Goal: Task Accomplishment & Management: Use online tool/utility

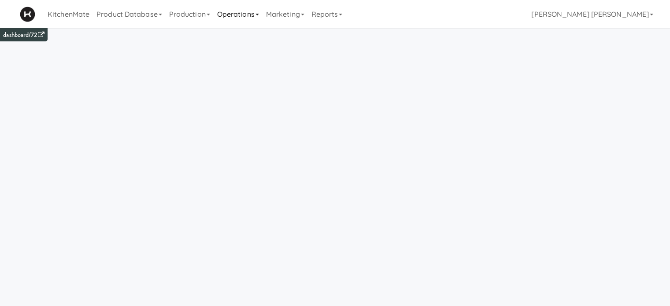
click at [233, 14] on link "Operations" at bounding box center [238, 14] width 49 height 28
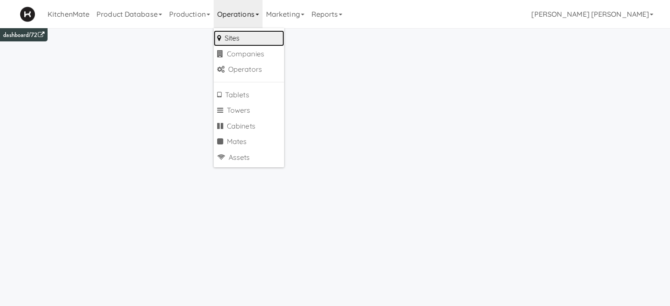
click at [242, 35] on link "Sites" at bounding box center [249, 38] width 71 height 16
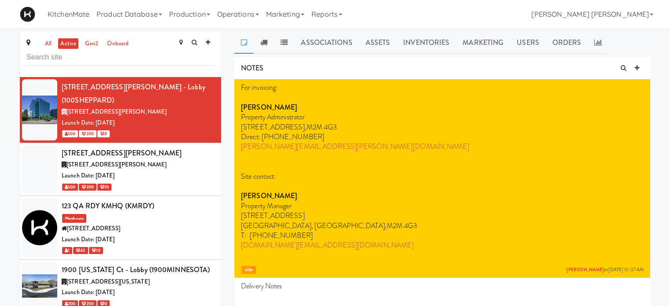
click at [101, 58] on input "text" at bounding box center [120, 57] width 188 height 16
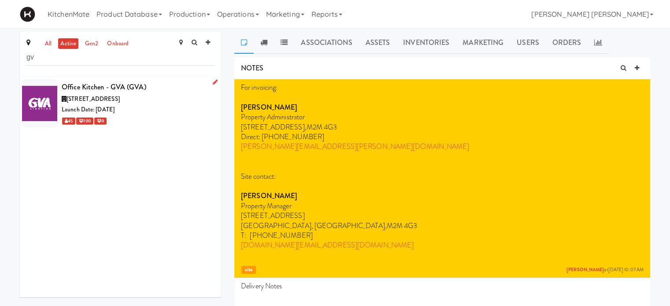
type input "gv"
click at [48, 97] on div at bounding box center [39, 103] width 35 height 48
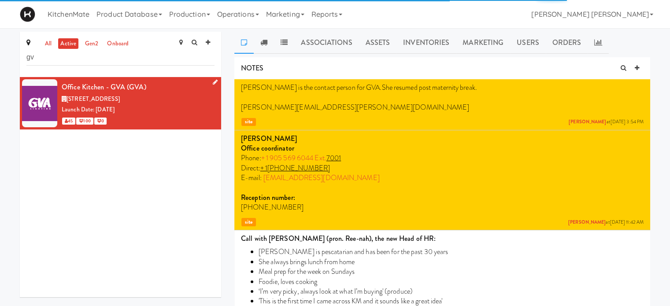
click at [213, 80] on icon at bounding box center [215, 82] width 5 height 6
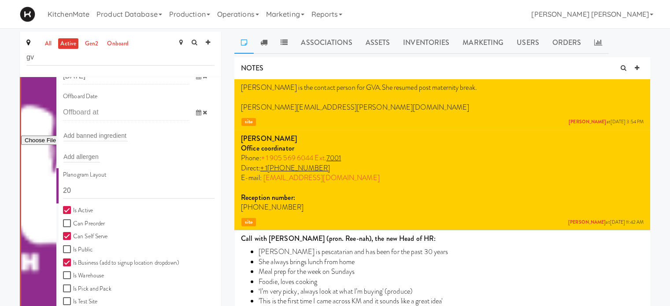
scroll to position [145, 0]
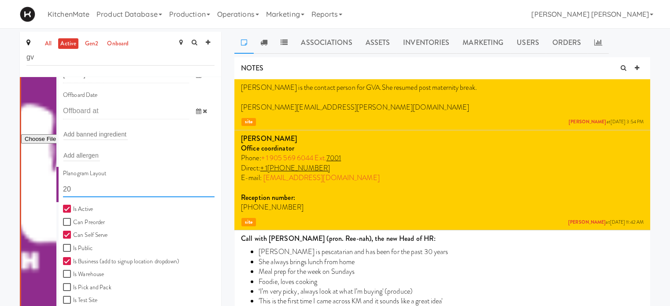
click at [77, 189] on input "20" at bounding box center [139, 189] width 152 height 16
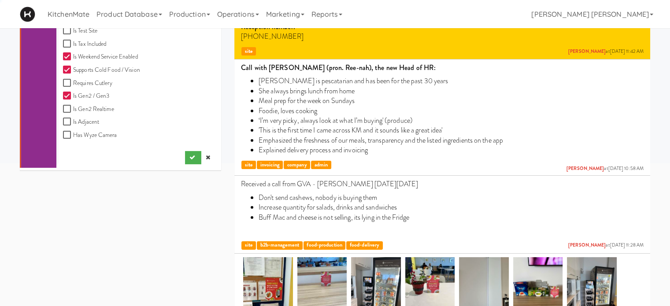
scroll to position [124, 0]
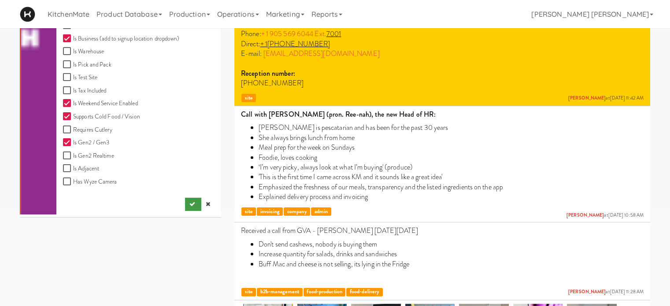
type input "11111,11111,11111,1111,1111,11111"
click at [190, 207] on icon "submit" at bounding box center [193, 204] width 6 height 6
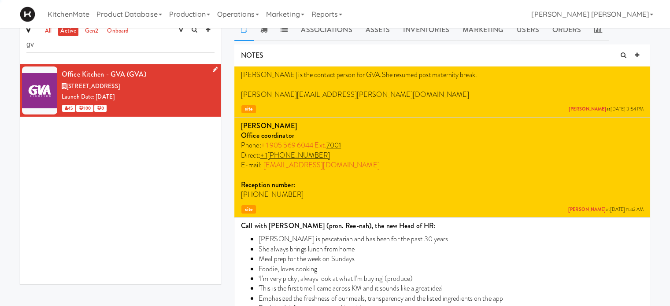
scroll to position [0, 0]
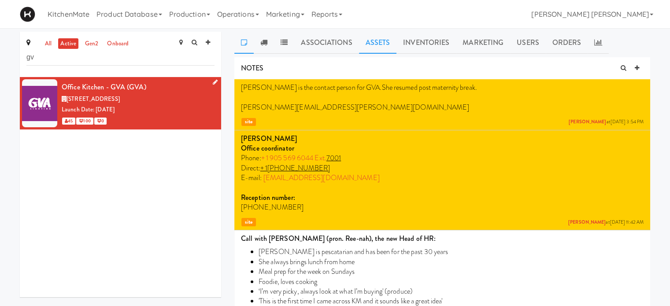
click at [375, 41] on link "Assets" at bounding box center [378, 43] width 38 height 22
click at [0, 0] on div "E-tag-hub (AC233FC0F7EB (_A5)) Added [DATE]" at bounding box center [0, 0] width 0 height 0
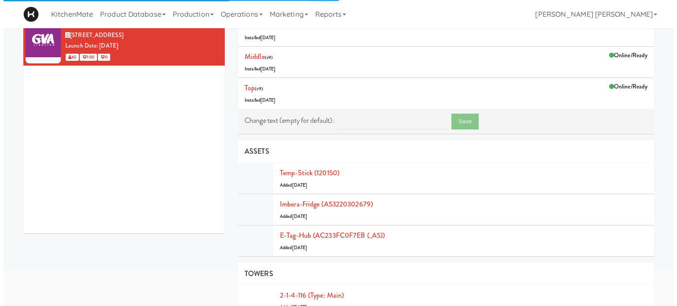
scroll to position [69, 0]
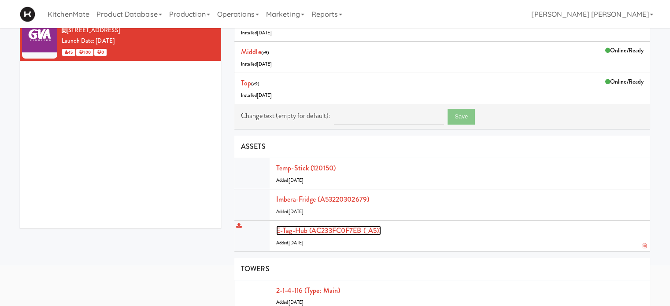
click at [365, 231] on link "E-tag-hub (AC233FC0F7EB (_A5))" at bounding box center [328, 231] width 105 height 10
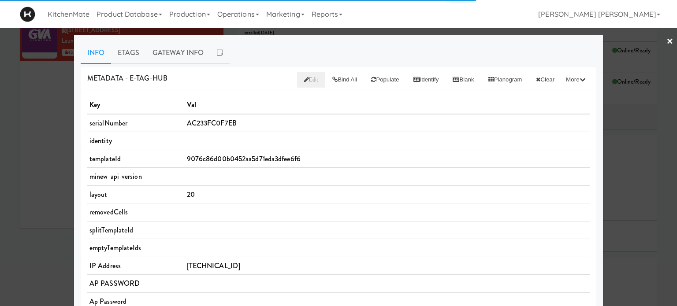
click at [304, 80] on span "Edit" at bounding box center [311, 79] width 15 height 8
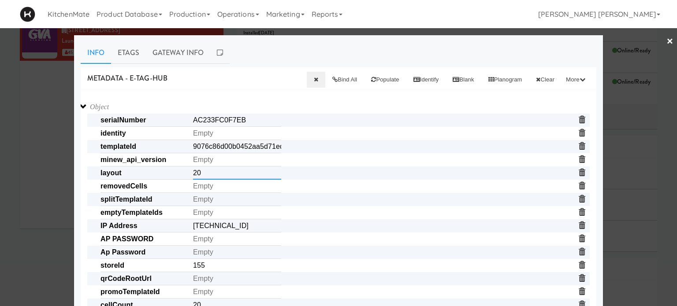
click at [214, 171] on input "20" at bounding box center [237, 173] width 88 height 13
type input "2"
paste input "11111,11111,11111,1111,1111,11111"
type input "11111,11111,11111,1111,1111,11111"
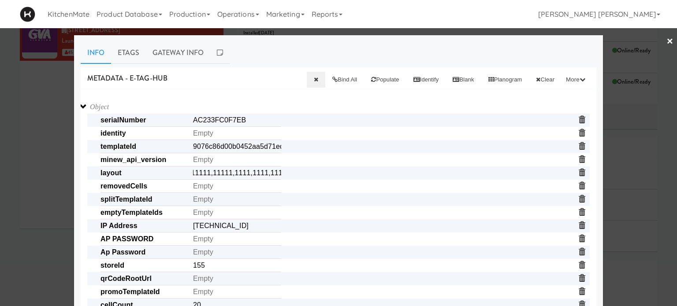
scroll to position [0, 0]
click at [405, 128] on span "identity" at bounding box center [345, 133] width 489 height 13
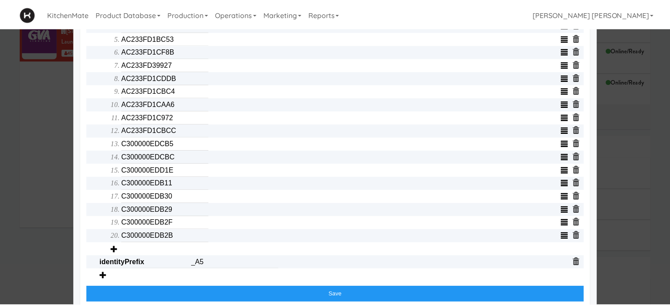
scroll to position [401, 0]
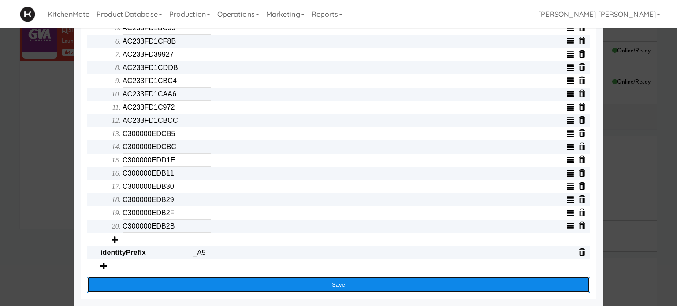
click at [333, 283] on button "Save" at bounding box center [338, 285] width 503 height 16
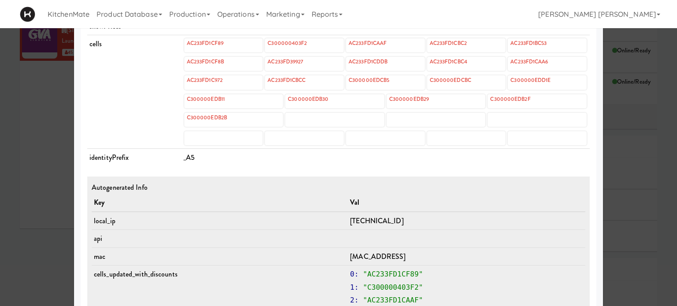
click at [15, 125] on div at bounding box center [338, 153] width 677 height 306
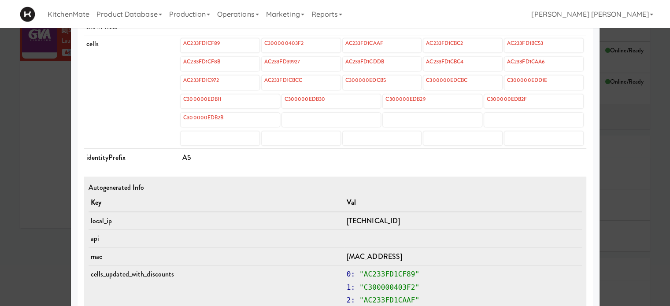
click at [15, 125] on div "all active gen2 onboard gv Office Kitchen - GVA (GVA) [STREET_ADDRESS] Launch D…" at bounding box center [120, 99] width 215 height 272
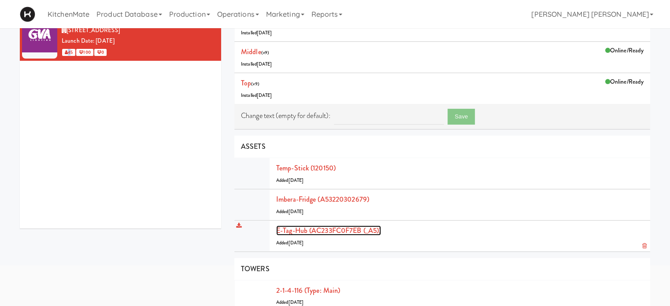
click at [307, 226] on link "E-tag-hub (AC233FC0F7EB (_A5))" at bounding box center [328, 231] width 105 height 10
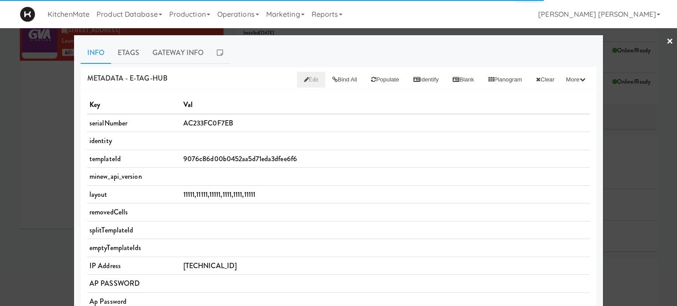
click at [304, 81] on span "Edit" at bounding box center [311, 79] width 15 height 8
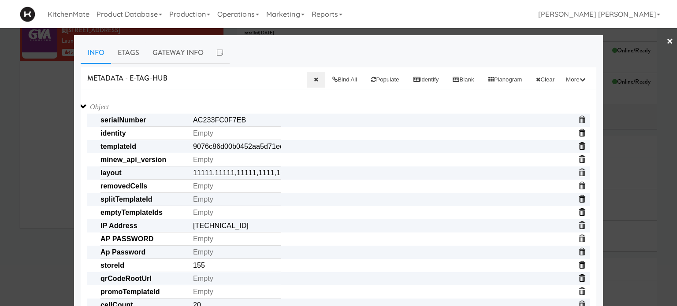
click at [351, 150] on span "templateId 9076c86d00b0452aa5d71eda3dfee6f6" at bounding box center [345, 146] width 489 height 13
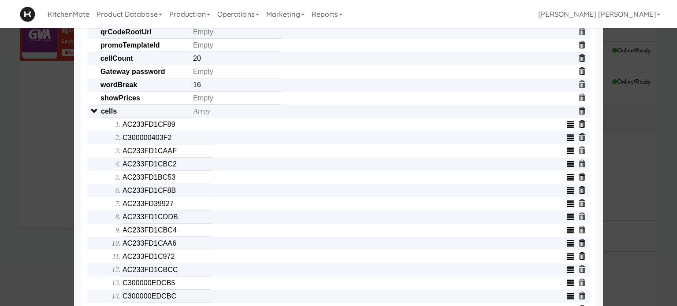
scroll to position [264, 0]
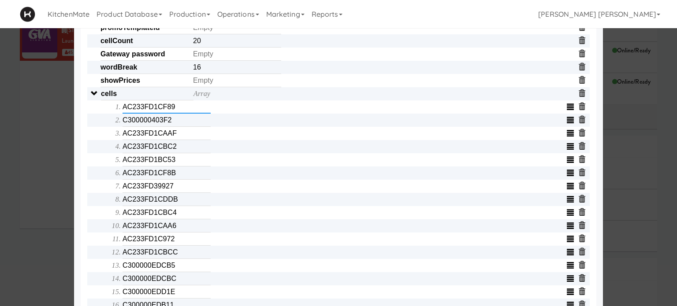
click at [180, 108] on input "AC233FD1CF89" at bounding box center [167, 107] width 88 height 13
click at [179, 123] on input "C300000403F2" at bounding box center [167, 120] width 88 height 13
click at [180, 138] on input "AC233FD1CAAF" at bounding box center [167, 133] width 88 height 13
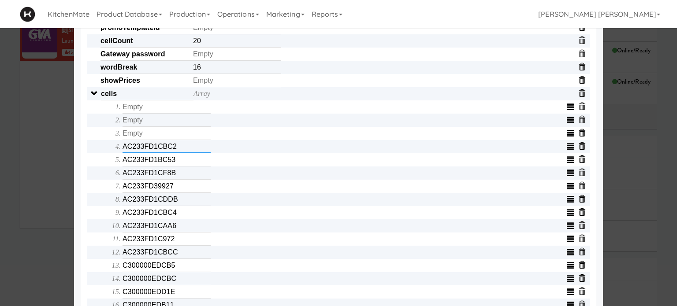
click at [181, 153] on input "AC233FD1CBC2" at bounding box center [167, 146] width 88 height 13
click at [178, 167] on input "AC233FD1BC53" at bounding box center [167, 159] width 88 height 13
click at [182, 180] on input "AC233FD1CF8B" at bounding box center [167, 173] width 88 height 13
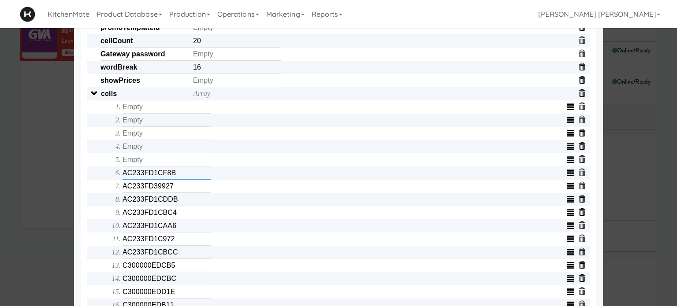
click at [182, 180] on input "AC233FD1CF8B" at bounding box center [167, 173] width 88 height 13
click at [179, 190] on input "AC233FD39927" at bounding box center [167, 186] width 88 height 13
click at [179, 190] on input "text" at bounding box center [167, 186] width 88 height 13
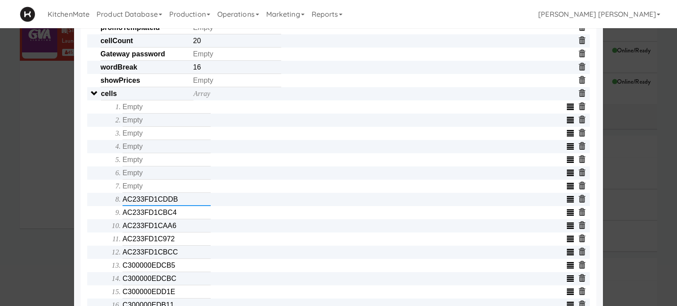
click at [180, 206] on input "AC233FD1CDDB" at bounding box center [167, 199] width 88 height 13
click at [180, 206] on input "text" at bounding box center [167, 199] width 88 height 13
click at [183, 218] on input "AC233FD1CBC4" at bounding box center [167, 212] width 88 height 13
click at [183, 218] on input "text" at bounding box center [167, 212] width 88 height 13
click at [182, 231] on input "AC233FD1CAA6" at bounding box center [167, 226] width 88 height 13
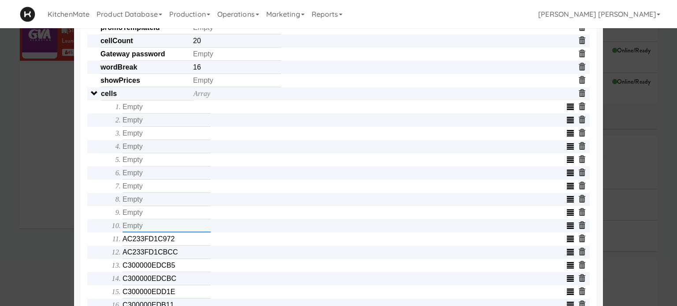
click at [182, 231] on input "text" at bounding box center [167, 226] width 88 height 13
click at [180, 245] on input "AC233FD1C972" at bounding box center [167, 239] width 88 height 13
click at [180, 245] on input "text" at bounding box center [167, 239] width 88 height 13
click at [181, 255] on input "AC233FD1CBCC" at bounding box center [167, 252] width 88 height 13
click at [181, 255] on input "text" at bounding box center [167, 252] width 88 height 13
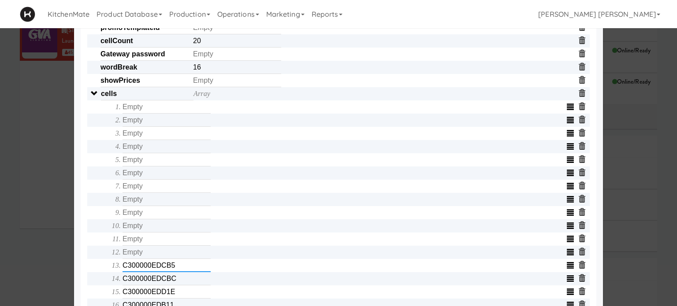
click at [181, 269] on input "C300000EDCB5" at bounding box center [167, 265] width 88 height 13
click at [181, 269] on input "text" at bounding box center [167, 265] width 88 height 13
click at [181, 283] on input "C300000EDCBC" at bounding box center [167, 278] width 88 height 13
click at [181, 283] on input "text" at bounding box center [167, 278] width 88 height 13
click at [182, 296] on input "C300000EDD1E" at bounding box center [167, 292] width 88 height 13
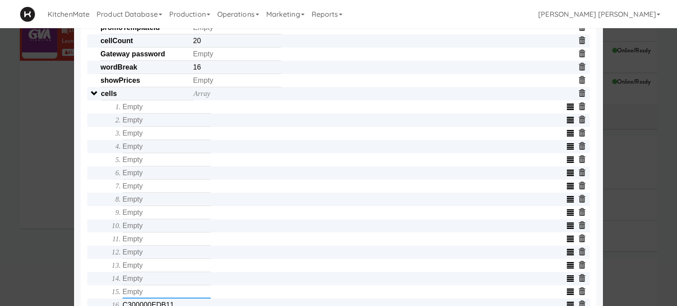
click at [182, 296] on input "text" at bounding box center [167, 292] width 88 height 13
click at [90, 259] on div "Object serialNumber AC233FC0F7EB identity templateId 9076c86d00b0452aa5d71eda3d…" at bounding box center [338, 173] width 503 height 674
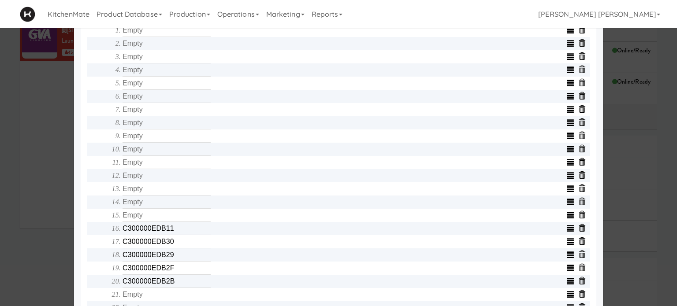
scroll to position [353, 0]
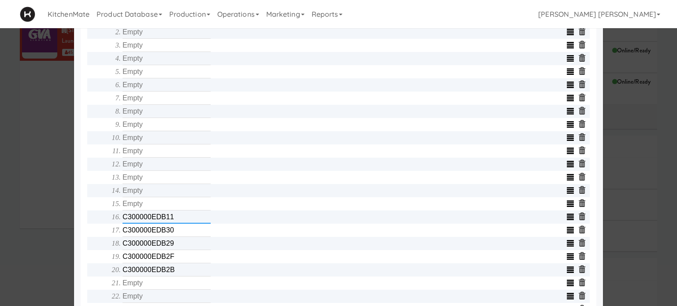
click at [175, 222] on input "C300000EDB11" at bounding box center [167, 217] width 88 height 13
click at [176, 231] on input "C300000EDB30" at bounding box center [167, 230] width 88 height 13
click at [176, 231] on input "text" at bounding box center [167, 230] width 88 height 13
click at [181, 250] on input "C300000EDB29" at bounding box center [167, 243] width 88 height 13
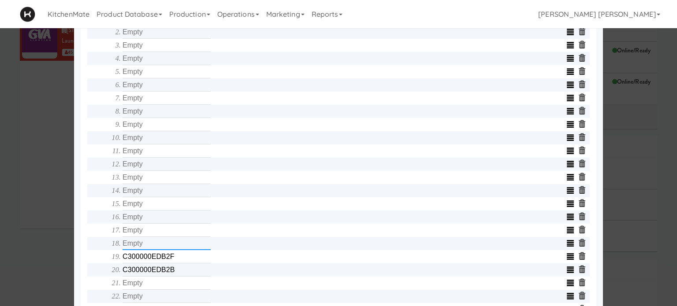
click at [181, 250] on input "text" at bounding box center [167, 243] width 88 height 13
click at [181, 260] on input "C300000EDB2F" at bounding box center [167, 256] width 88 height 13
click at [181, 260] on input "text" at bounding box center [167, 256] width 88 height 13
click at [180, 269] on input "C300000EDB2B" at bounding box center [167, 270] width 88 height 13
click at [180, 269] on input "text" at bounding box center [167, 270] width 88 height 13
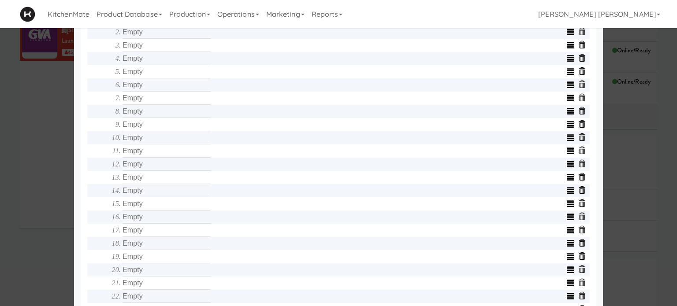
click at [81, 262] on div "Object serialNumber AC233FC0F7EB identity templateId 9076c86d00b0452aa5d71eda3d…" at bounding box center [339, 93] width 516 height 712
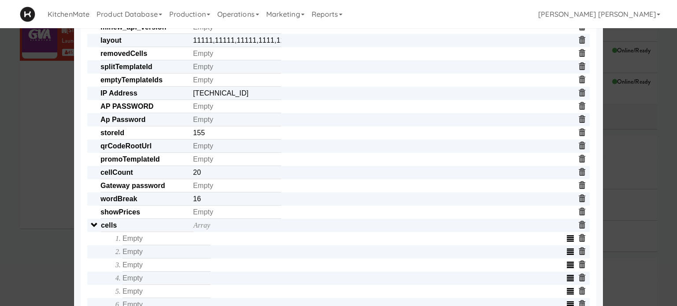
scroll to position [123, 0]
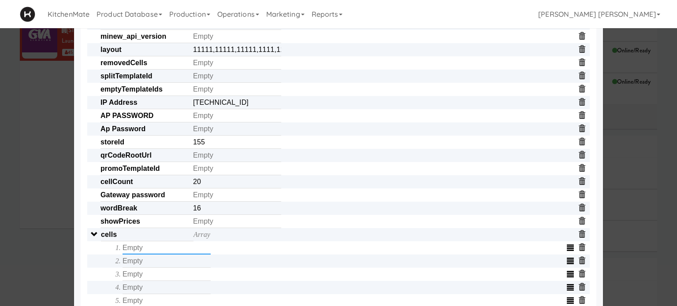
click at [164, 248] on input "text" at bounding box center [167, 248] width 88 height 13
type input "C300000EDBC2"
click at [168, 261] on input "text" at bounding box center [167, 261] width 88 height 13
type input "C300000EDBDD"
click at [166, 280] on input "text" at bounding box center [167, 274] width 88 height 13
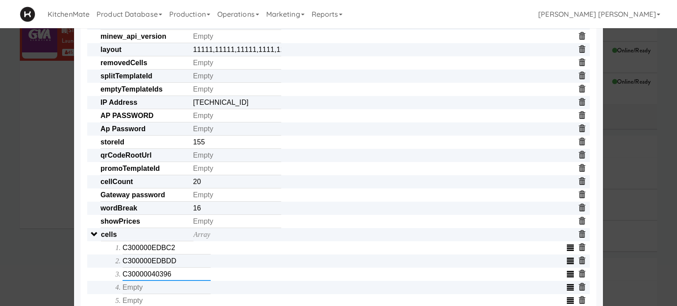
type input "C30000040396"
click at [166, 291] on input "text" at bounding box center [167, 287] width 88 height 13
type input "C30000040370"
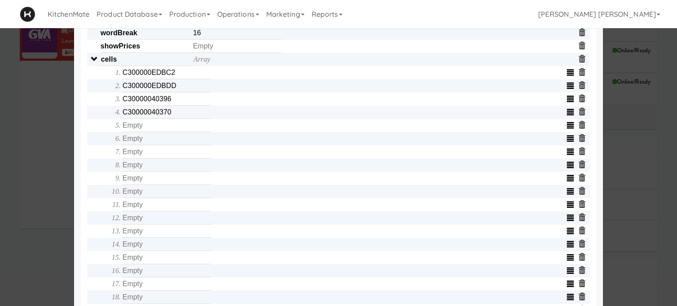
scroll to position [300, 0]
click at [142, 124] on input "text" at bounding box center [167, 124] width 88 height 13
type input "C300000EDB34"
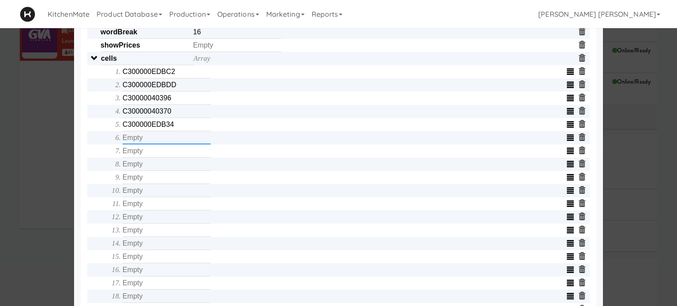
click at [151, 137] on input "text" at bounding box center [167, 137] width 88 height 13
type input "C300000EDC9D"
click at [158, 157] on input "text" at bounding box center [167, 151] width 88 height 13
type input "C300000EDB3A"
click at [157, 171] on input "text" at bounding box center [167, 164] width 88 height 13
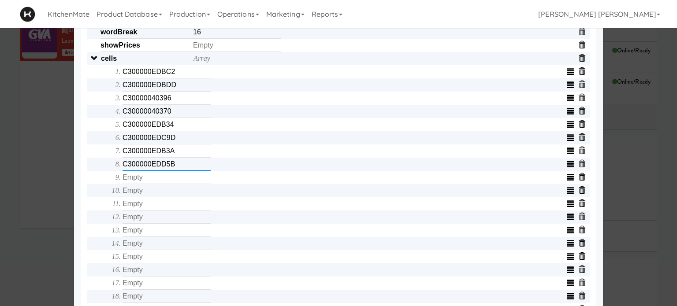
type input "C300000EDD5B"
click at [157, 182] on input "text" at bounding box center [167, 177] width 88 height 13
type input "C300000EDA80"
click at [160, 193] on input "text" at bounding box center [167, 190] width 88 height 13
type input "C300000EDE15"
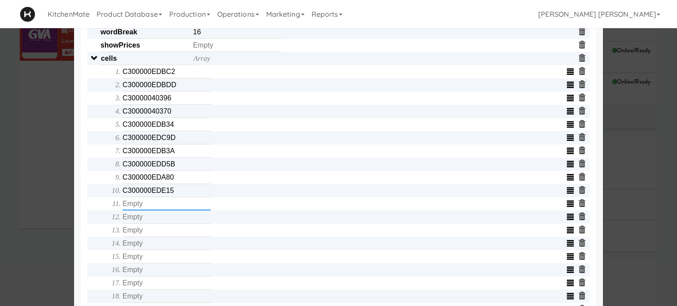
click at [162, 211] on input "text" at bounding box center [167, 203] width 88 height 13
type input "C300000403F2"
click at [163, 222] on input "text" at bounding box center [167, 217] width 88 height 13
type input "AC233FD399D7"
click at [162, 236] on input "text" at bounding box center [167, 230] width 88 height 13
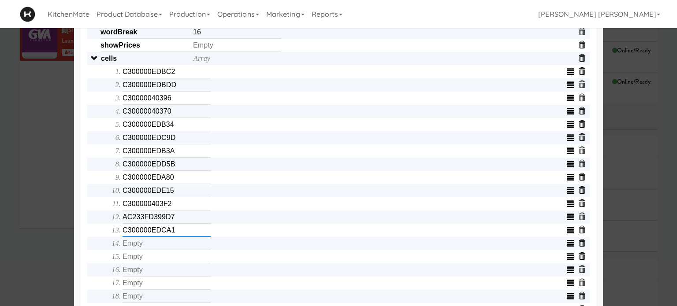
type input "C300000EDCA1"
click at [166, 250] on input "text" at bounding box center [167, 243] width 88 height 13
type input "C300000EDE20"
click at [96, 251] on div "Object serialNumber AC233FC0F7EB identity templateId 9076c86d00b0452aa5d71eda3d…" at bounding box center [338, 138] width 503 height 674
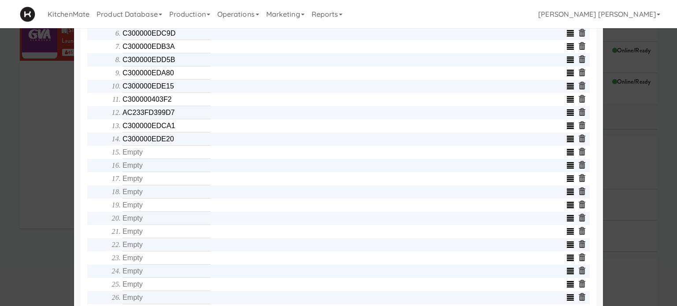
scroll to position [406, 0]
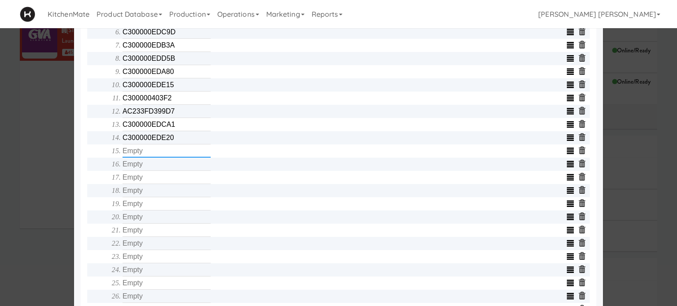
click at [145, 153] on input "text" at bounding box center [167, 151] width 88 height 13
type input """
type input "C300000EDD1E"
click at [159, 166] on input "text" at bounding box center [167, 164] width 88 height 13
type input "C300000EDB30"
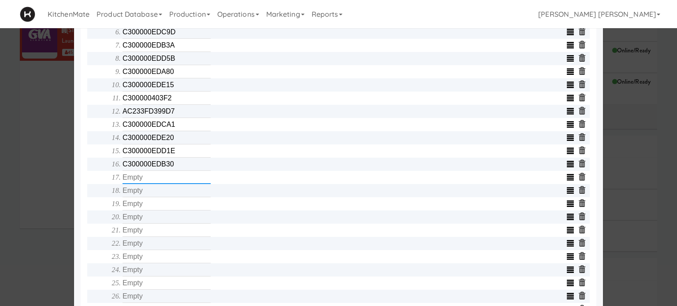
click at [160, 181] on input "text" at bounding box center [167, 177] width 88 height 13
type input "C300000EDB11"
click at [160, 201] on input "text" at bounding box center [167, 203] width 88 height 13
click at [159, 192] on input "text" at bounding box center [167, 190] width 88 height 13
type input "C300000EDCBC"
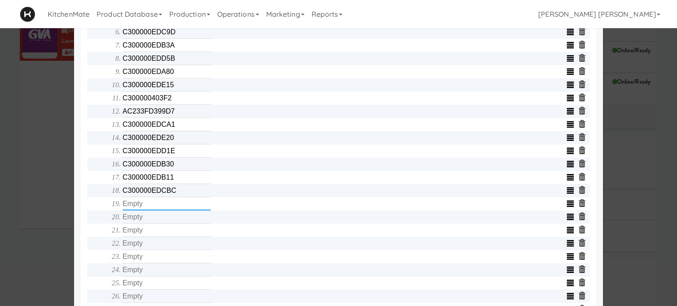
click at [159, 211] on input "text" at bounding box center [167, 203] width 88 height 13
type input "C300000EDCB5"
click at [159, 220] on input "text" at bounding box center [167, 217] width 88 height 13
type input "C300000EDB2F"
click at [158, 235] on input "text" at bounding box center [167, 230] width 88 height 13
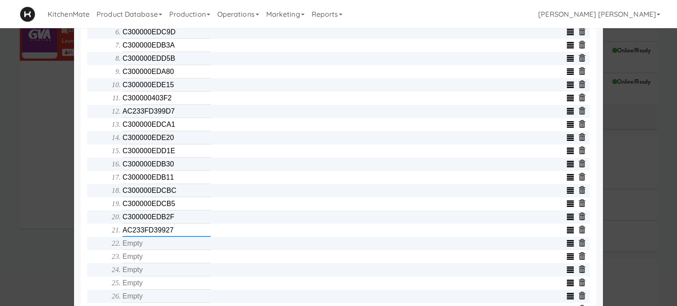
type input "AC233FD39927"
click at [156, 250] on input "text" at bounding box center [167, 243] width 88 height 13
type input "C300000EDB29"
click at [154, 258] on input "text" at bounding box center [167, 256] width 88 height 13
type input "C300000EDB2B"
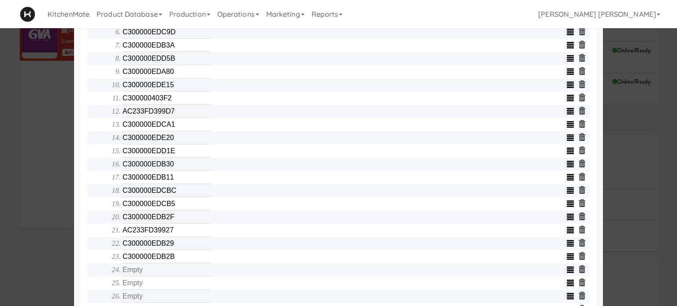
click at [81, 145] on div "Object serialNumber AC233FC0F7EB identity templateId 9076c86d00b0452aa5d71eda3d…" at bounding box center [339, 40] width 516 height 712
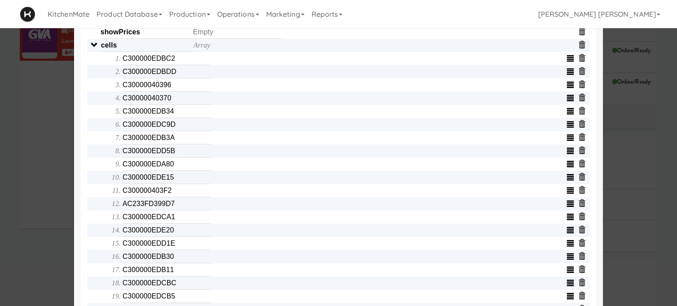
scroll to position [264, 0]
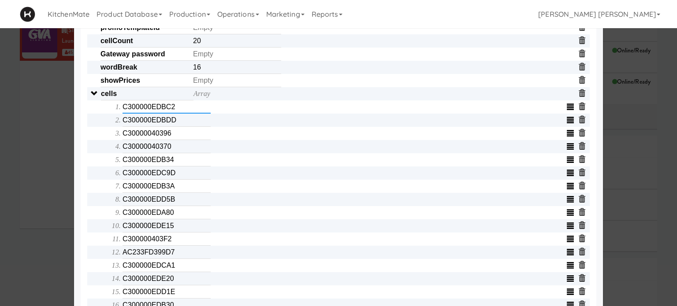
click at [181, 114] on input "C300000EDBC2" at bounding box center [167, 107] width 88 height 13
click at [180, 119] on input "C300000EDBDD" at bounding box center [167, 120] width 88 height 13
click at [180, 136] on input "C30000040396" at bounding box center [167, 133] width 88 height 13
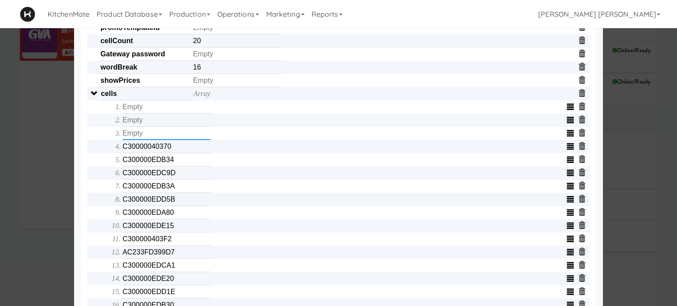
click at [180, 136] on input "text" at bounding box center [167, 133] width 88 height 13
click at [178, 152] on input "C30000040370" at bounding box center [167, 146] width 88 height 13
click at [178, 152] on input "text" at bounding box center [167, 146] width 88 height 13
click at [179, 164] on input "C300000EDB34" at bounding box center [167, 159] width 88 height 13
click at [179, 164] on input "text" at bounding box center [167, 159] width 88 height 13
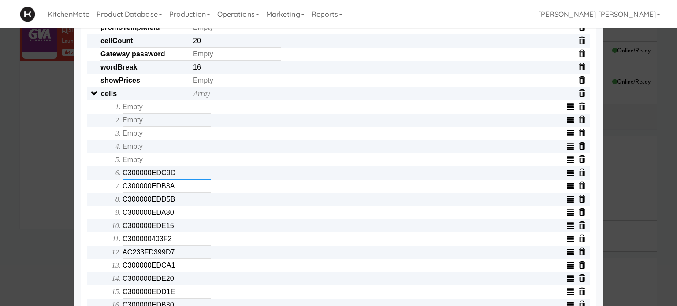
click at [181, 177] on input "C300000EDC9D" at bounding box center [167, 173] width 88 height 13
click at [181, 177] on input "text" at bounding box center [167, 173] width 88 height 13
click at [180, 193] on input "C300000EDB3A" at bounding box center [167, 186] width 88 height 13
click at [180, 193] on input "text" at bounding box center [167, 186] width 88 height 13
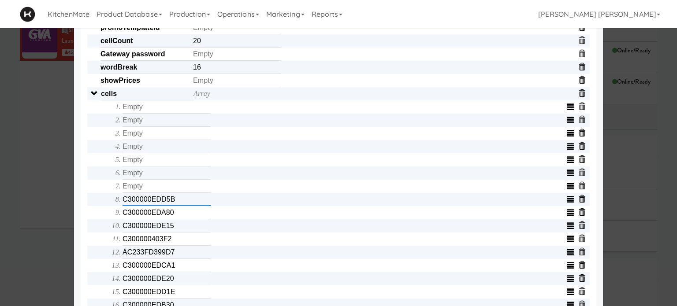
click at [180, 202] on input "C300000EDD5B" at bounding box center [167, 199] width 88 height 13
type input "C300000EDD5"
click at [180, 202] on input "C300000EDD5" at bounding box center [167, 199] width 88 height 13
click at [180, 216] on input "C300000EDA80" at bounding box center [167, 212] width 88 height 13
click at [180, 216] on input "text" at bounding box center [167, 212] width 88 height 13
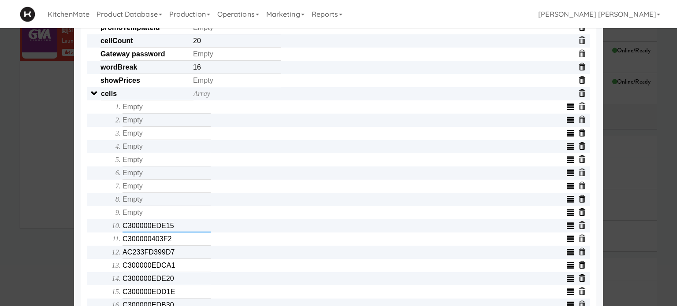
click at [180, 228] on input "C300000EDE15" at bounding box center [167, 226] width 88 height 13
click at [180, 228] on input "text" at bounding box center [167, 226] width 88 height 13
click at [180, 244] on input "C300000403F2" at bounding box center [167, 239] width 88 height 13
click at [180, 244] on input "text" at bounding box center [167, 239] width 88 height 13
click at [180, 259] on input "AC233FD399D7" at bounding box center [167, 252] width 88 height 13
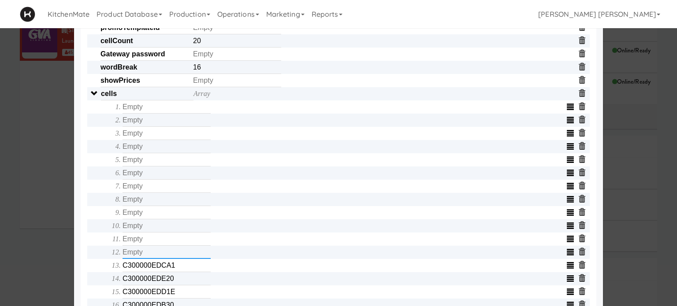
click at [180, 259] on input "text" at bounding box center [167, 252] width 88 height 13
click at [179, 268] on input "C300000EDCA1" at bounding box center [167, 265] width 88 height 13
click at [179, 268] on input "text" at bounding box center [167, 265] width 88 height 13
click at [179, 285] on input "C300000EDE20" at bounding box center [167, 278] width 88 height 13
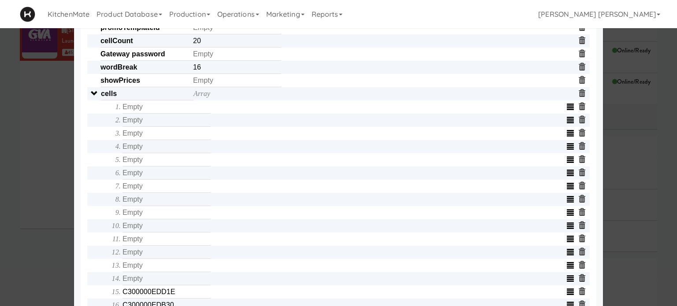
click at [74, 248] on div "Info Etags Gateway Info METADATA - e-tag-hub Bind All Populate Identify Blank P…" at bounding box center [338, 157] width 529 height 773
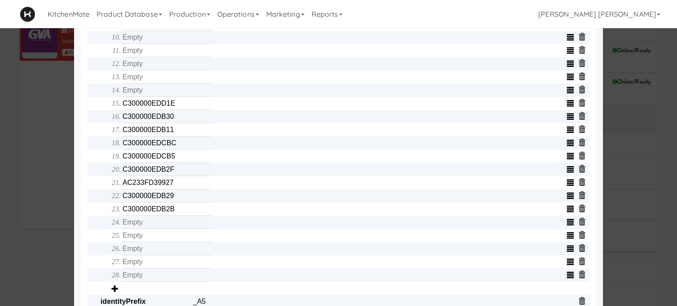
scroll to position [494, 0]
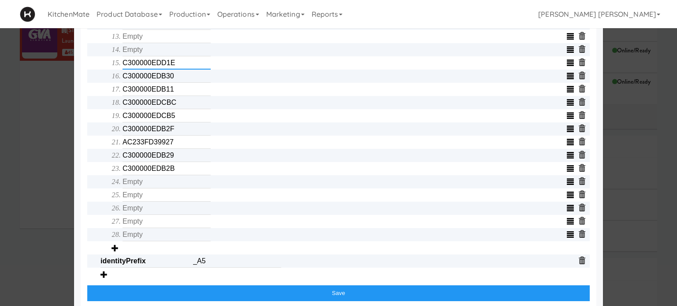
click at [181, 68] on input "C300000EDD1E" at bounding box center [167, 62] width 88 height 13
click at [181, 68] on input "text" at bounding box center [167, 62] width 88 height 13
click at [182, 78] on input "C300000EDB30" at bounding box center [167, 76] width 88 height 13
click at [182, 78] on input "text" at bounding box center [167, 76] width 88 height 13
click at [182, 91] on input "C300000EDB11" at bounding box center [167, 89] width 88 height 13
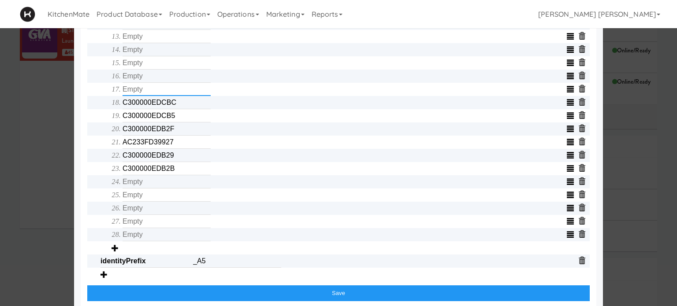
click at [182, 91] on input "text" at bounding box center [167, 89] width 88 height 13
click at [183, 104] on input "C300000EDCBC" at bounding box center [167, 102] width 88 height 13
type input "C300000EDCB"
click at [183, 104] on input "C300000EDCB" at bounding box center [167, 102] width 88 height 13
click at [183, 119] on input "C300000EDCB5" at bounding box center [167, 115] width 88 height 13
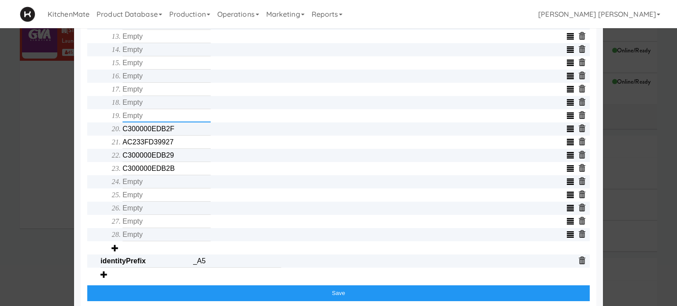
click at [183, 119] on input "text" at bounding box center [167, 115] width 88 height 13
click at [182, 129] on input "C300000EDB2F" at bounding box center [167, 129] width 88 height 13
click at [182, 129] on input "text" at bounding box center [167, 129] width 88 height 13
click at [182, 148] on input "AC233FD39927" at bounding box center [167, 142] width 88 height 13
click at [182, 148] on input "text" at bounding box center [167, 142] width 88 height 13
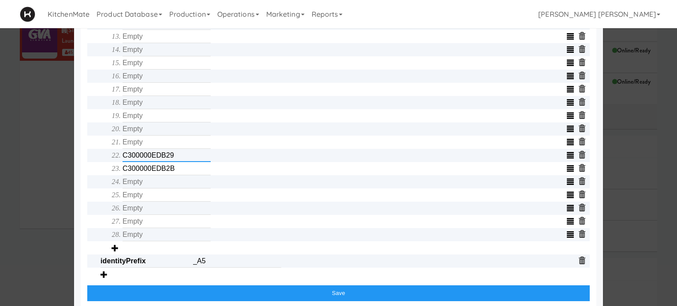
click at [184, 160] on input "C300000EDB29" at bounding box center [167, 155] width 88 height 13
click at [184, 160] on input "text" at bounding box center [167, 155] width 88 height 13
click at [183, 170] on input "C300000EDB2B" at bounding box center [167, 168] width 88 height 13
click at [183, 170] on input "text" at bounding box center [167, 168] width 88 height 13
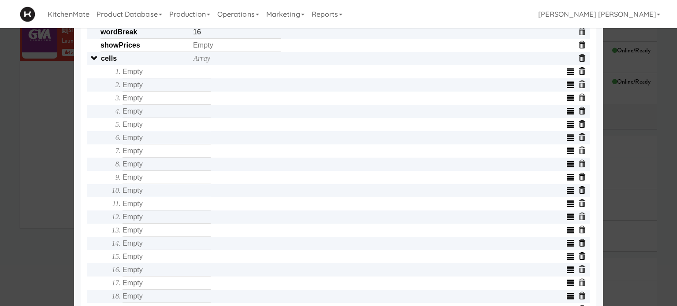
scroll to position [282, 0]
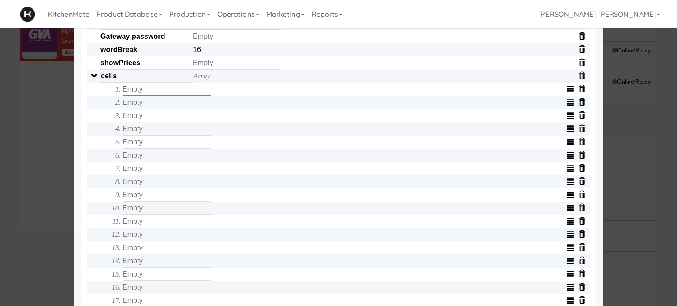
click at [156, 95] on input "text" at bounding box center [167, 89] width 88 height 13
type input "C300000EDD1F"
click at [160, 105] on input "text" at bounding box center [167, 102] width 88 height 13
type input "C300000EDCA9"
click at [165, 119] on input "text" at bounding box center [167, 115] width 88 height 13
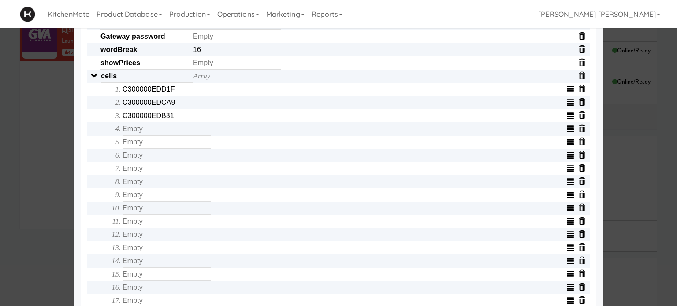
type input "C300000EDB31"
click at [168, 134] on input "text" at bounding box center [167, 129] width 88 height 13
type input "C300000EDE28"
click at [169, 149] on input "text" at bounding box center [167, 142] width 88 height 13
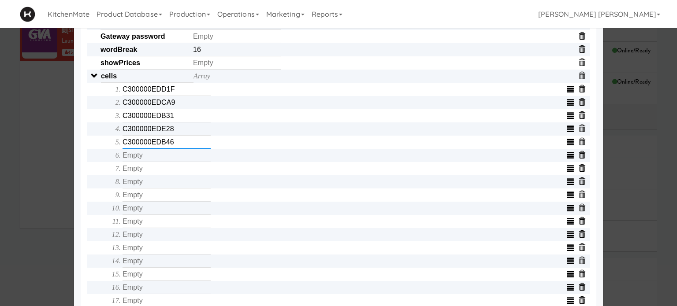
type input "C300000EDB46"
click at [171, 162] on input "text" at bounding box center [167, 155] width 88 height 13
type input "C300000EDBC2"
click at [168, 171] on input "text" at bounding box center [167, 168] width 88 height 13
type input "C300000EDBDD"
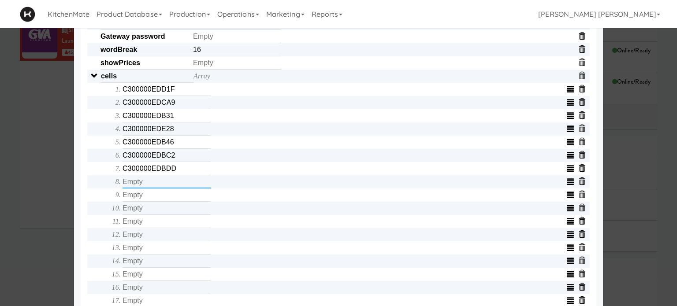
click at [167, 183] on input "text" at bounding box center [167, 181] width 88 height 13
type input "C30000040396"
click at [169, 199] on input "text" at bounding box center [167, 195] width 88 height 13
type input "C30000040370"
click at [169, 213] on input "text" at bounding box center [167, 208] width 88 height 13
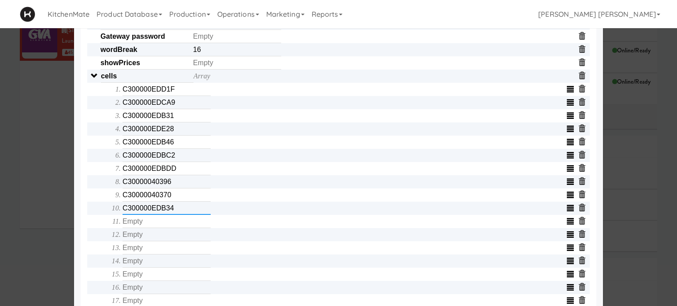
type input "C300000EDB34"
click at [168, 223] on input "text" at bounding box center [167, 221] width 88 height 13
type input "C300000EDC9D"
click at [166, 241] on input "text" at bounding box center [167, 234] width 88 height 13
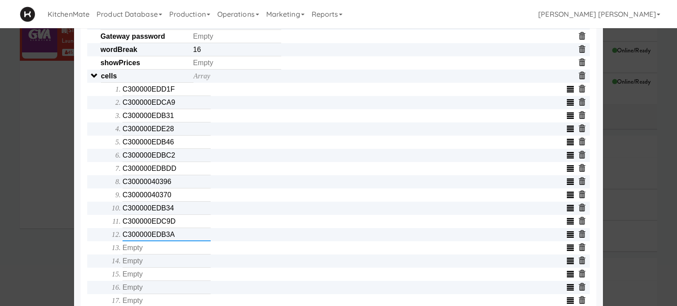
type input "C300000EDB3A"
click at [166, 252] on input "text" at bounding box center [167, 248] width 88 height 13
type input "C300000EDD5B"
click at [168, 262] on input "text" at bounding box center [167, 261] width 88 height 13
type input "C300000EDA80"
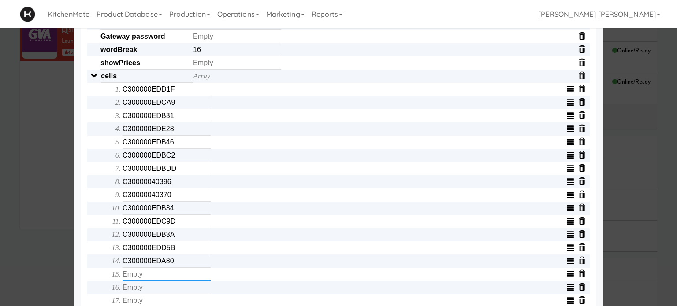
click at [172, 276] on input "text" at bounding box center [167, 274] width 88 height 13
type input "C300000EDE15"
click at [87, 268] on div "Object serialNumber AC233FC0F7EB identity templateId 9076c86d00b0452aa5d71eda3d…" at bounding box center [338, 155] width 503 height 674
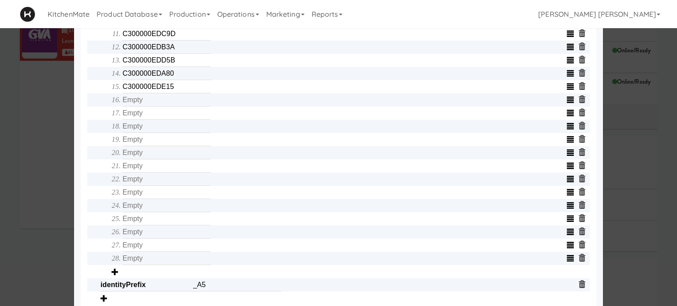
scroll to position [476, 0]
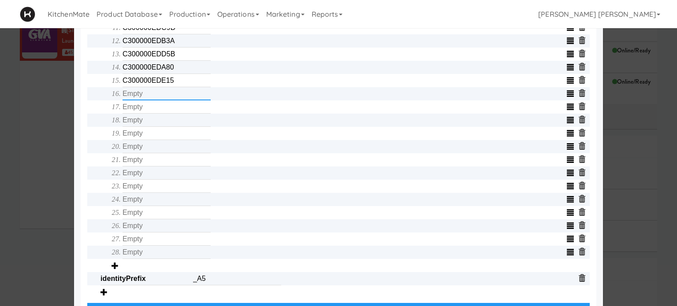
click at [158, 98] on input "text" at bounding box center [167, 93] width 88 height 13
type input "C300000403F2"
click at [160, 108] on input "text" at bounding box center [167, 107] width 88 height 13
type input "AC233FD399D7"
click at [164, 122] on input "text" at bounding box center [167, 120] width 88 height 13
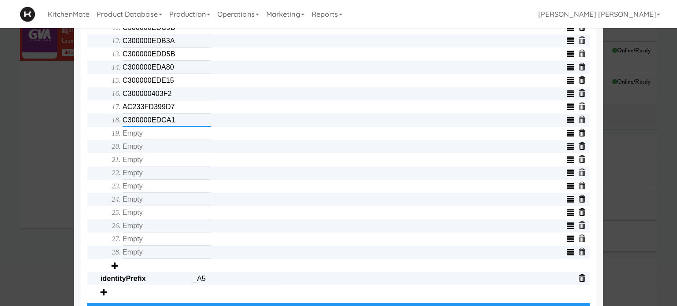
type input "C300000EDCA1"
click at [166, 139] on input "text" at bounding box center [167, 133] width 88 height 13
type input "C300000EDE20"
click at [167, 153] on input "text" at bounding box center [167, 146] width 88 height 13
type input "C300000EDD1E"
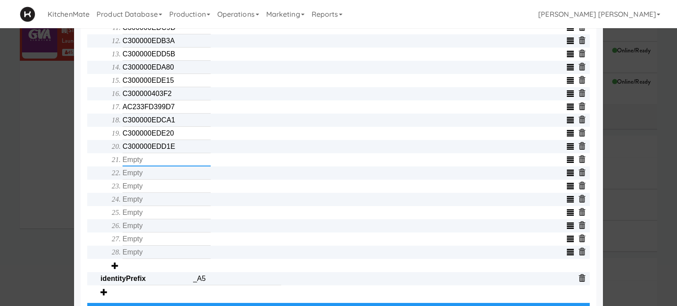
click at [168, 167] on input "text" at bounding box center [167, 159] width 88 height 13
type input "C300000EDB30"
click at [168, 179] on input "text" at bounding box center [167, 173] width 88 height 13
type input "C300000EDB11"
click at [162, 193] on input "text" at bounding box center [167, 186] width 88 height 13
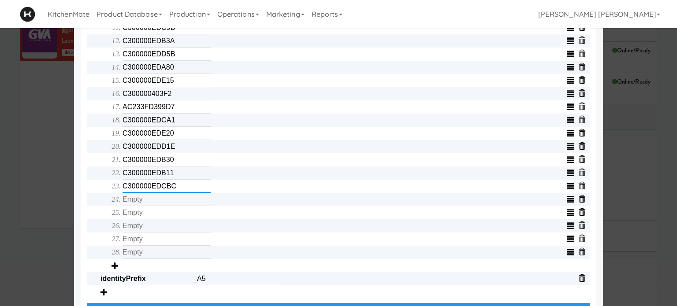
type input "C300000EDCBC"
click at [161, 205] on input "text" at bounding box center [167, 199] width 88 height 13
type input "C300000EDCB5"
click at [162, 218] on input "text" at bounding box center [167, 212] width 88 height 13
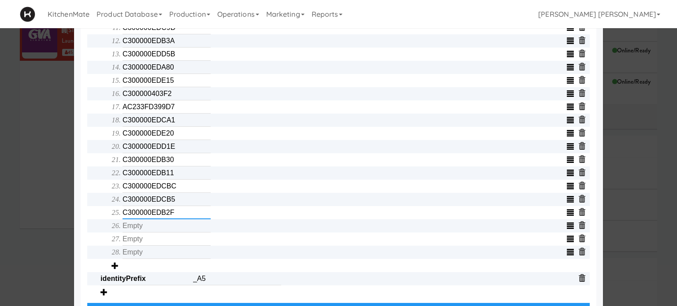
type input "C300000EDB2F"
click at [155, 229] on input "text" at bounding box center [167, 226] width 88 height 13
type input "AC233FD39927"
click at [143, 243] on input "text" at bounding box center [167, 239] width 88 height 13
type input "C300000EDB29"
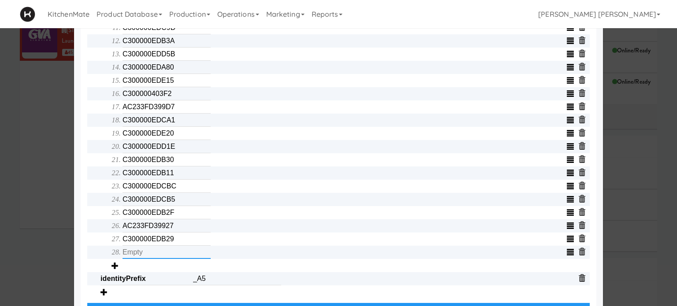
click at [145, 257] on input "text" at bounding box center [167, 252] width 88 height 13
type input "C300000EDB2B"
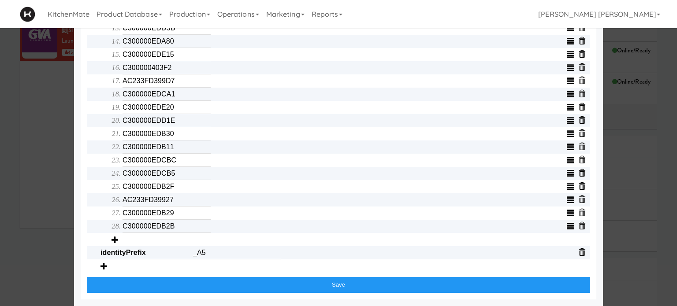
scroll to position [506, 0]
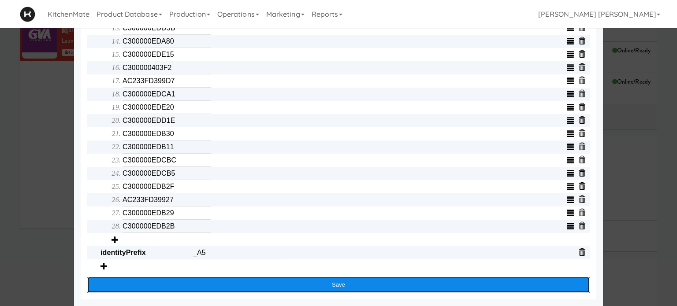
click at [316, 287] on button "Save" at bounding box center [338, 285] width 503 height 16
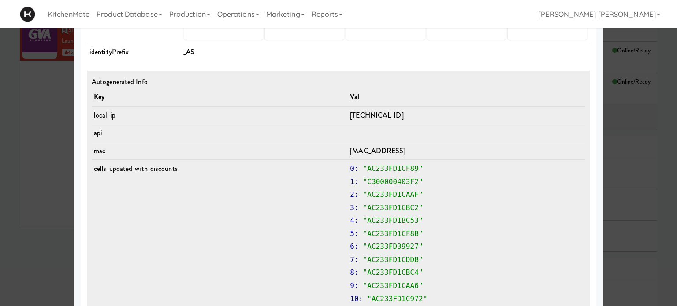
click at [337, 56] on td "_A5" at bounding box center [385, 52] width 409 height 18
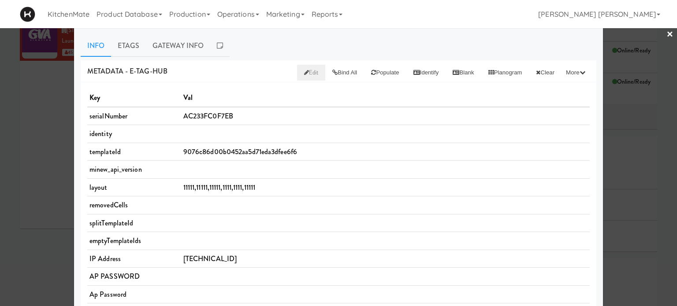
scroll to position [0, 0]
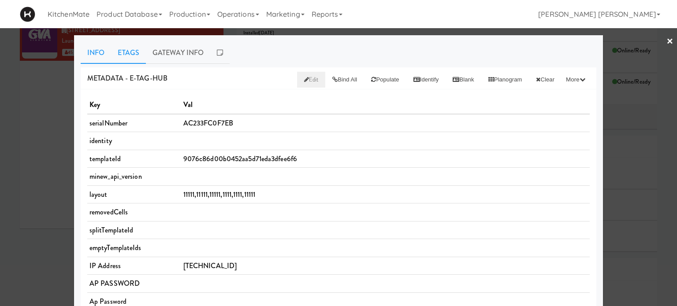
click at [128, 52] on link "Etags" at bounding box center [128, 53] width 35 height 22
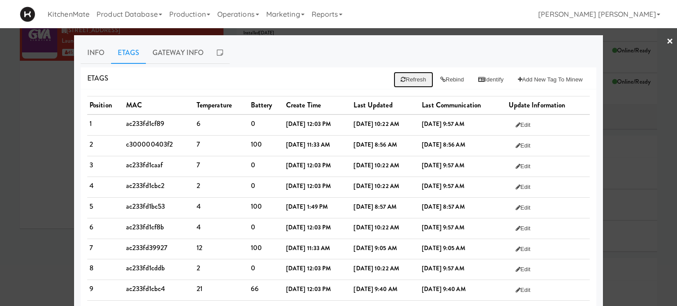
click at [412, 78] on button "Refresh" at bounding box center [413, 80] width 39 height 16
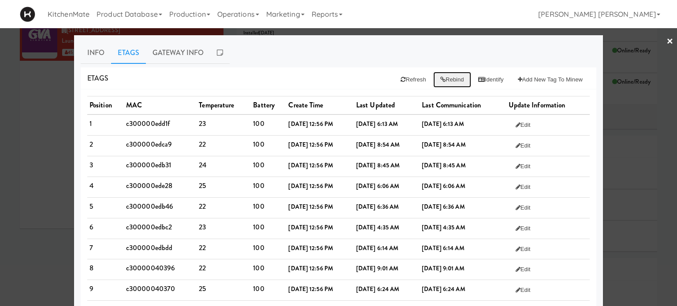
click at [444, 75] on button "Rebind" at bounding box center [452, 80] width 38 height 16
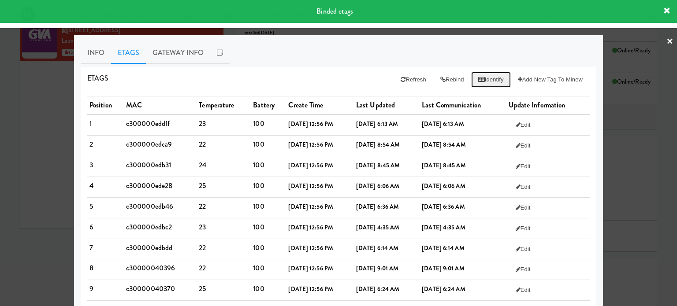
click at [481, 77] on button "Identify" at bounding box center [491, 80] width 40 height 16
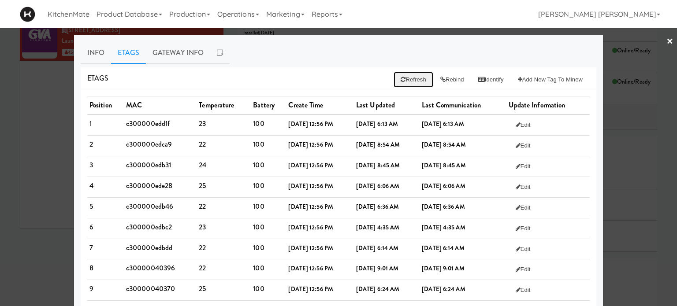
click at [401, 77] on button "Refresh" at bounding box center [413, 80] width 39 height 16
click at [440, 80] on icon at bounding box center [442, 80] width 5 height 6
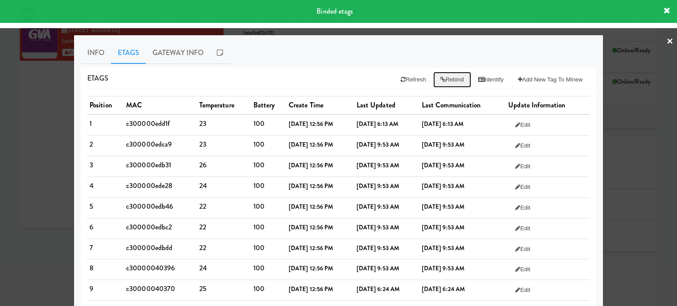
click at [440, 80] on icon at bounding box center [442, 80] width 5 height 6
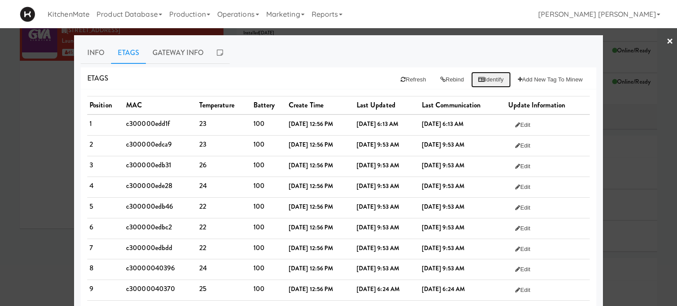
click at [479, 76] on button "Identify" at bounding box center [491, 80] width 40 height 16
click at [329, 77] on div "Etags Refresh Rebind Identify Add New Tag to Minew" at bounding box center [339, 78] width 516 height 22
click at [400, 79] on button "Refresh" at bounding box center [413, 80] width 39 height 16
click at [446, 75] on button "Rebind" at bounding box center [452, 80] width 38 height 16
click at [480, 75] on button "Identify" at bounding box center [491, 80] width 40 height 16
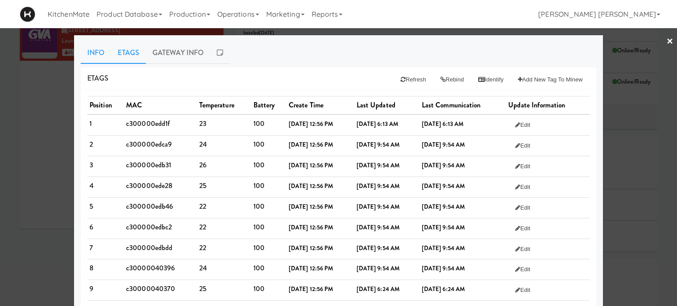
click at [93, 54] on link "Info" at bounding box center [96, 53] width 30 height 22
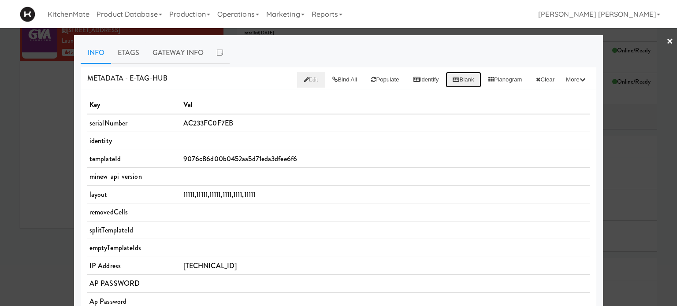
click at [455, 79] on button "Blank" at bounding box center [463, 80] width 35 height 16
click at [121, 53] on link "Etags" at bounding box center [128, 53] width 35 height 22
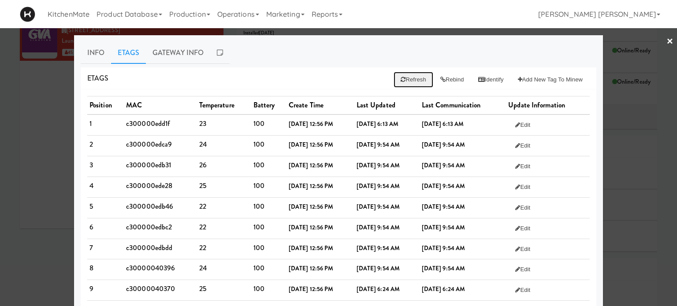
click at [406, 75] on button "Refresh" at bounding box center [413, 80] width 39 height 16
click at [401, 75] on button "Refresh" at bounding box center [413, 80] width 39 height 16
click at [443, 77] on button "Rebind" at bounding box center [452, 80] width 38 height 16
click at [478, 77] on icon at bounding box center [481, 80] width 7 height 6
click at [326, 70] on div "Etags Refresh Rebind Identify Add New Tag to Minew" at bounding box center [339, 78] width 516 height 22
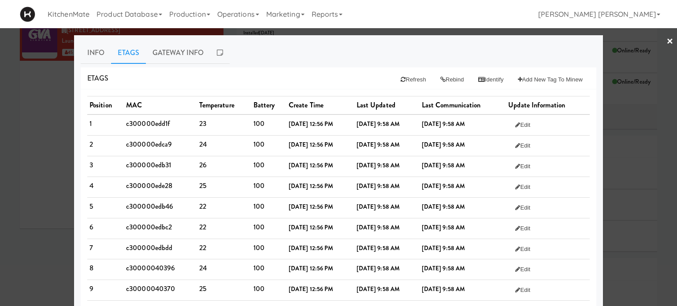
click at [302, 56] on ul "Info Etags Gateway Info" at bounding box center [339, 53] width 516 height 22
click at [400, 80] on button "Refresh" at bounding box center [413, 80] width 39 height 16
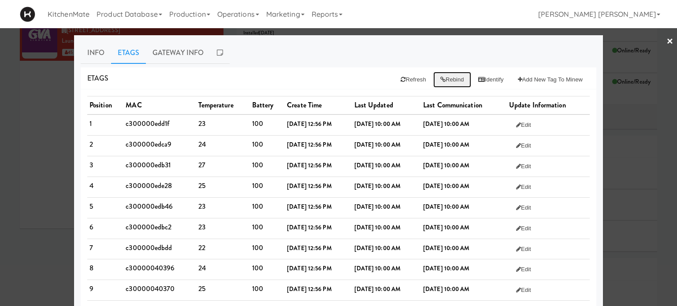
click at [441, 81] on button "Rebind" at bounding box center [452, 80] width 38 height 16
click at [487, 78] on button "Identify" at bounding box center [491, 80] width 40 height 16
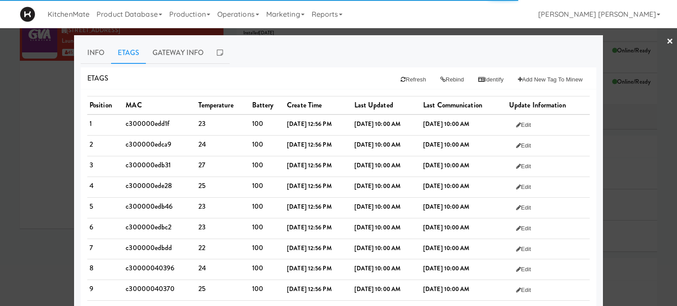
click at [285, 86] on div "Etags Refresh Rebind Identify Add New Tag to Minew" at bounding box center [339, 78] width 516 height 22
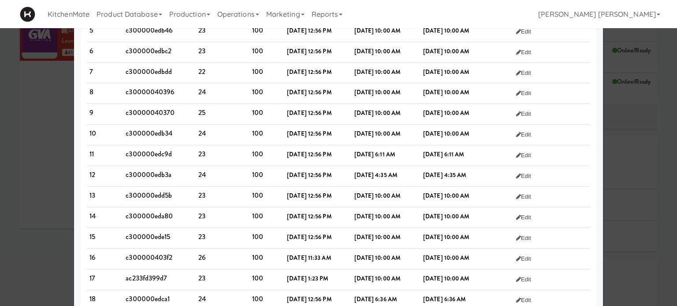
scroll to position [194, 0]
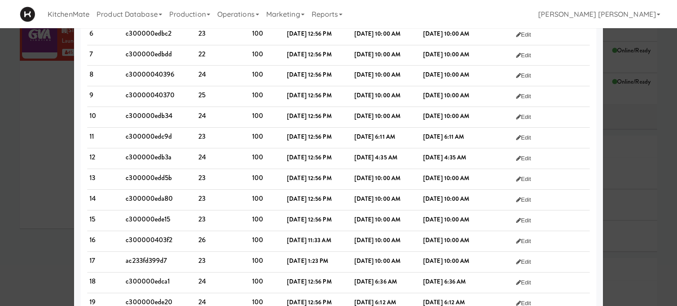
click at [220, 108] on td "24" at bounding box center [223, 117] width 54 height 21
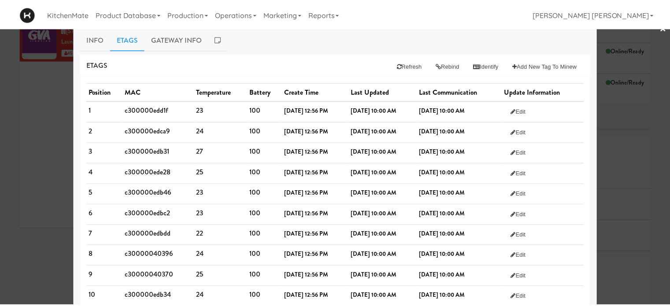
scroll to position [0, 0]
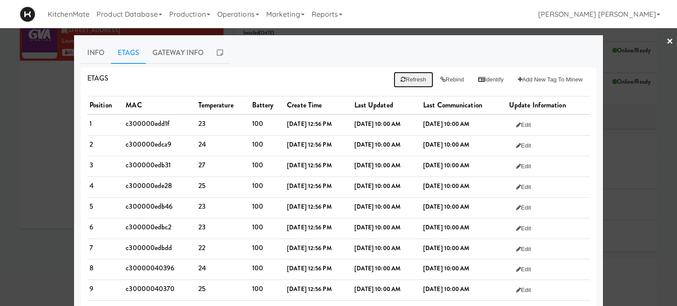
click at [404, 79] on button "Refresh" at bounding box center [413, 80] width 39 height 16
click at [439, 77] on button "Rebind" at bounding box center [452, 80] width 38 height 16
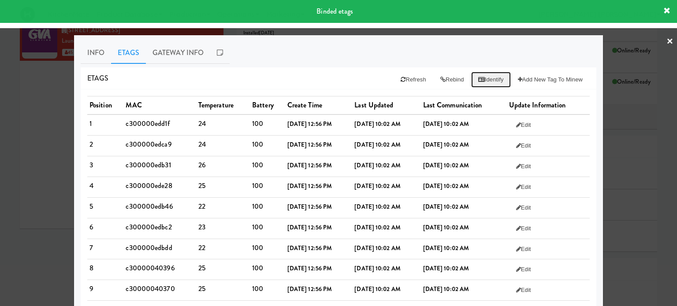
click at [483, 74] on button "Identify" at bounding box center [491, 80] width 40 height 16
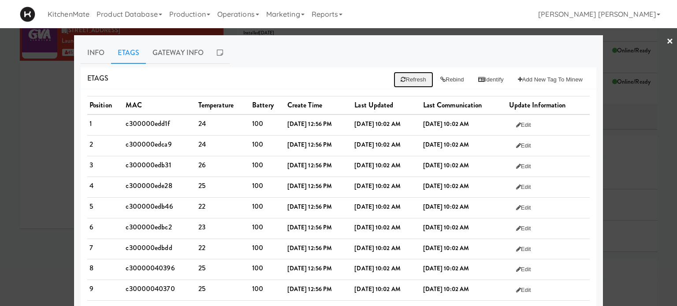
click at [410, 82] on button "Refresh" at bounding box center [413, 80] width 39 height 16
click at [441, 82] on button "Rebind" at bounding box center [452, 80] width 38 height 16
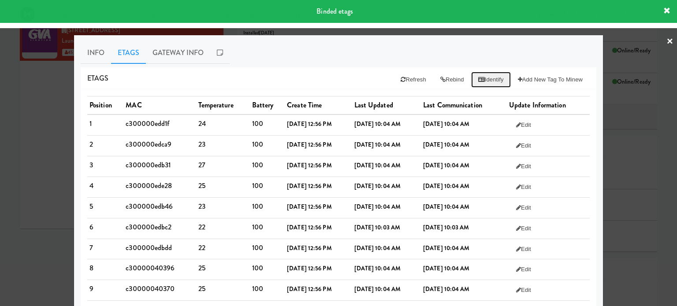
click at [483, 86] on button "Identify" at bounding box center [491, 80] width 40 height 16
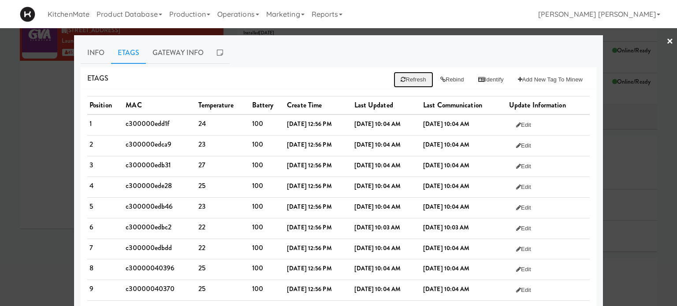
click at [404, 79] on button "Refresh" at bounding box center [413, 80] width 39 height 16
click at [450, 75] on button "Rebind" at bounding box center [452, 80] width 38 height 16
click at [406, 74] on button "Refresh" at bounding box center [413, 80] width 39 height 16
click at [451, 83] on button "Rebind" at bounding box center [452, 80] width 38 height 16
click at [485, 82] on button "Identify" at bounding box center [491, 80] width 40 height 16
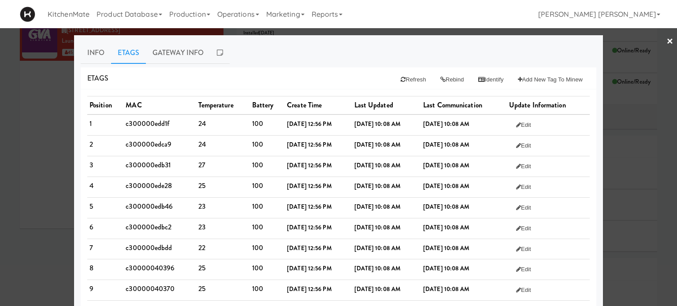
click at [667, 41] on link "×" at bounding box center [670, 41] width 7 height 27
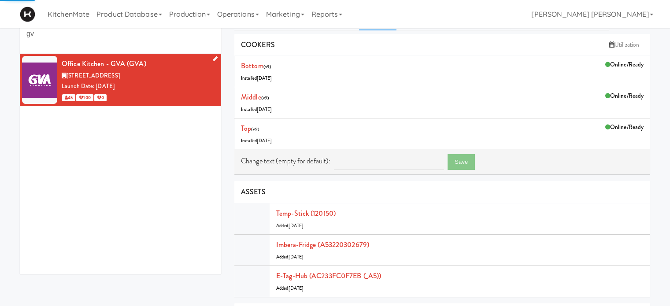
scroll to position [23, 0]
